Goal: Transaction & Acquisition: Download file/media

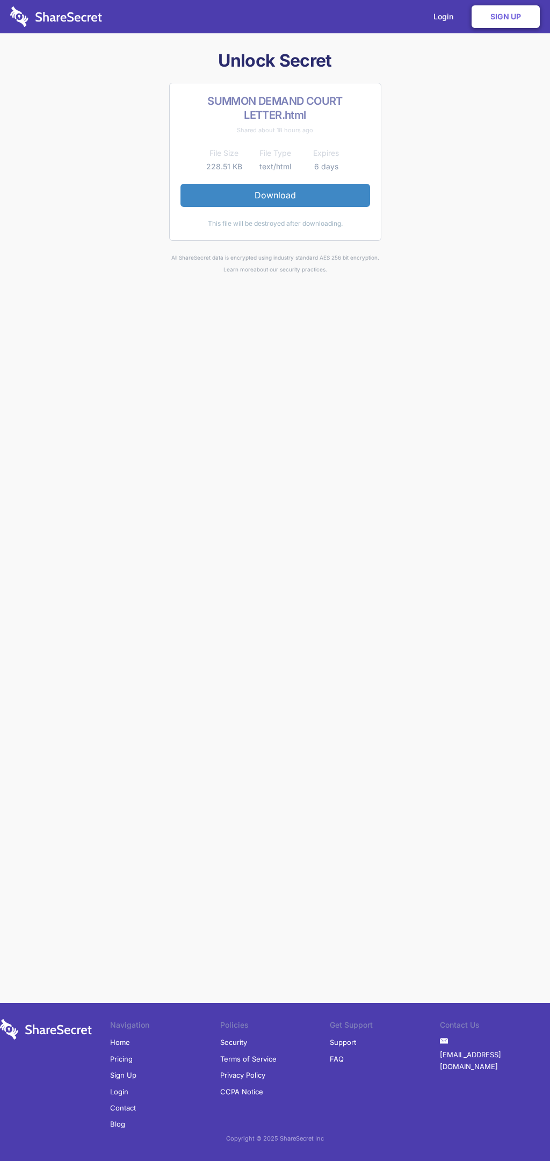
click at [275, 195] on link "Download" at bounding box center [276, 195] width 190 height 23
